Goal: Check status: Check status

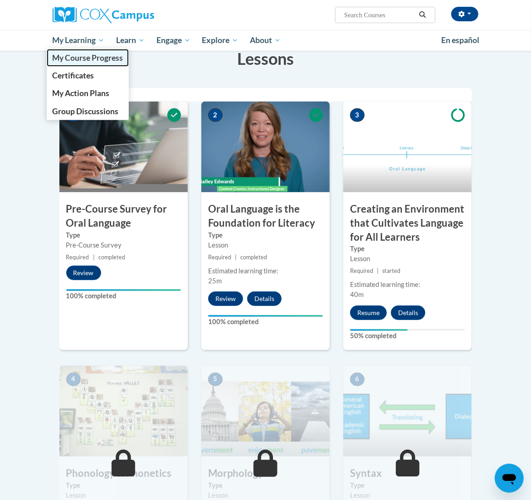
click at [73, 58] on span "My Course Progress" at bounding box center [87, 58] width 71 height 10
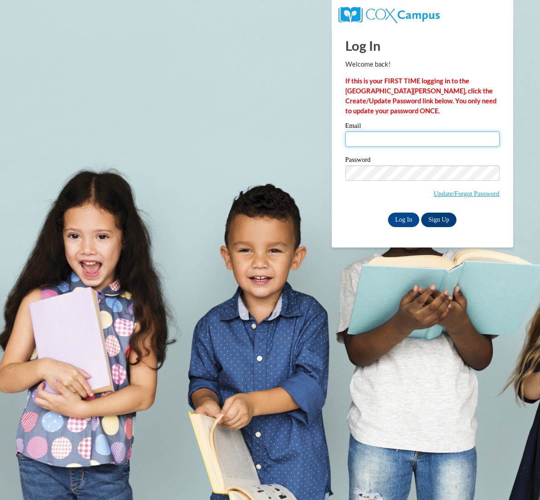
click at [396, 139] on input "Email" at bounding box center [422, 139] width 154 height 15
type input "[EMAIL_ADDRESS][DOMAIN_NAME]"
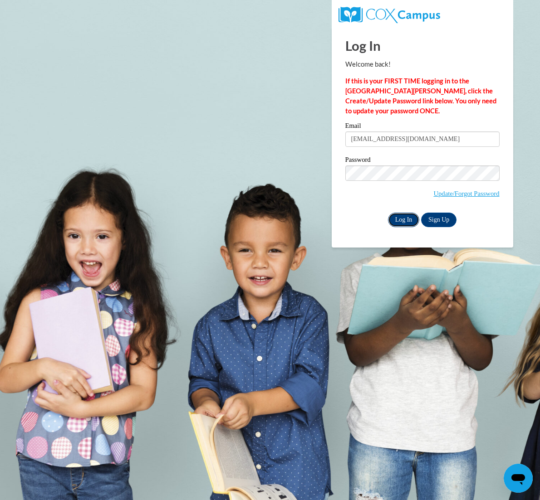
click at [405, 217] on input "Log In" at bounding box center [404, 220] width 32 height 15
